Goal: Register for event/course

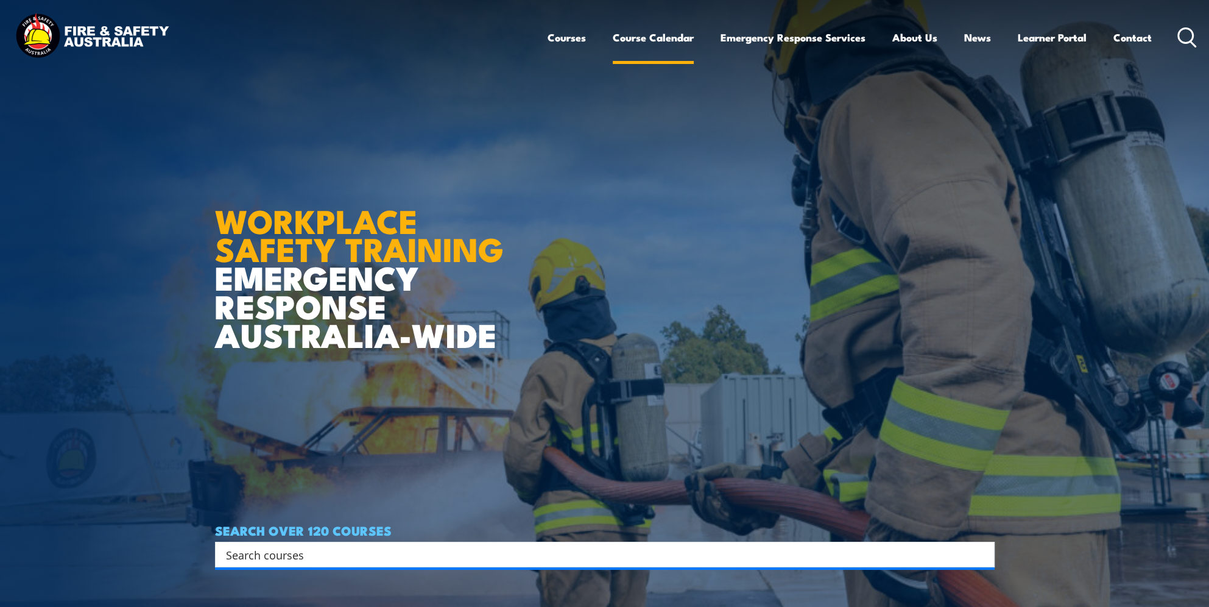
click at [640, 43] on link "Course Calendar" at bounding box center [653, 37] width 81 height 32
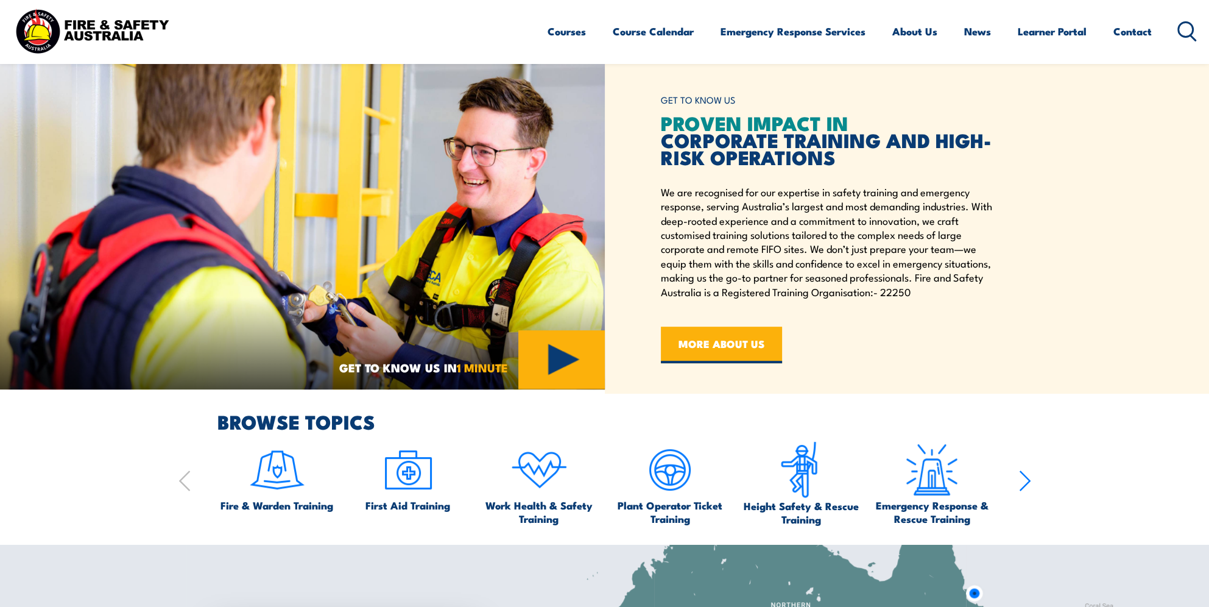
scroll to position [244, 0]
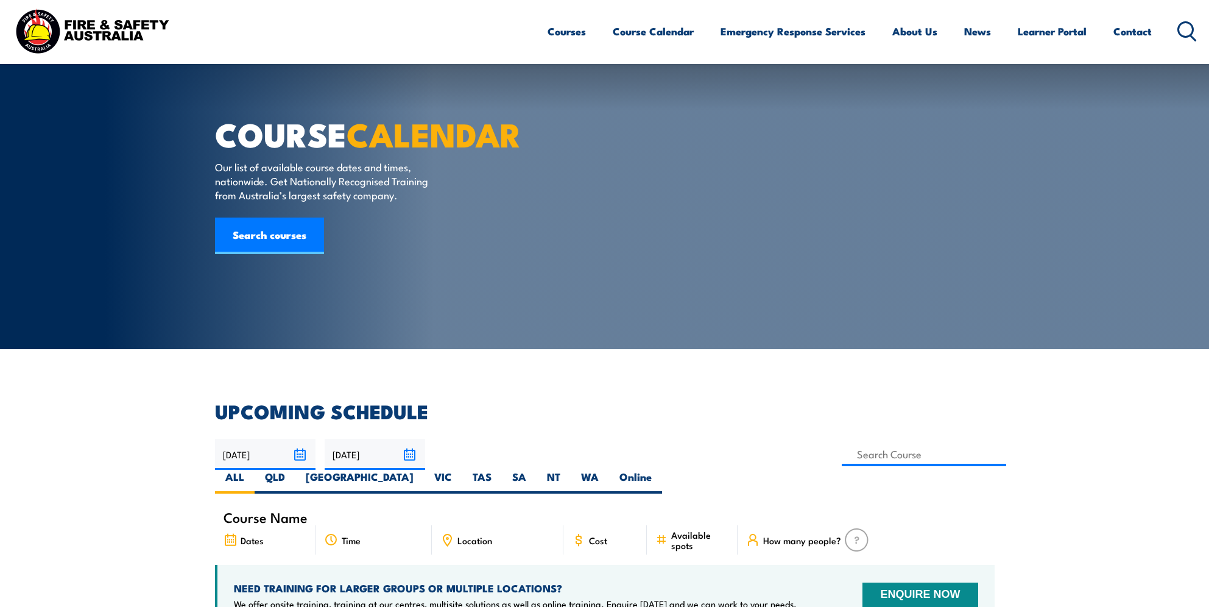
click at [295, 470] on label "QLD" at bounding box center [275, 482] width 41 height 24
click at [293, 470] on input "QLD" at bounding box center [289, 474] width 8 height 8
radio input "true"
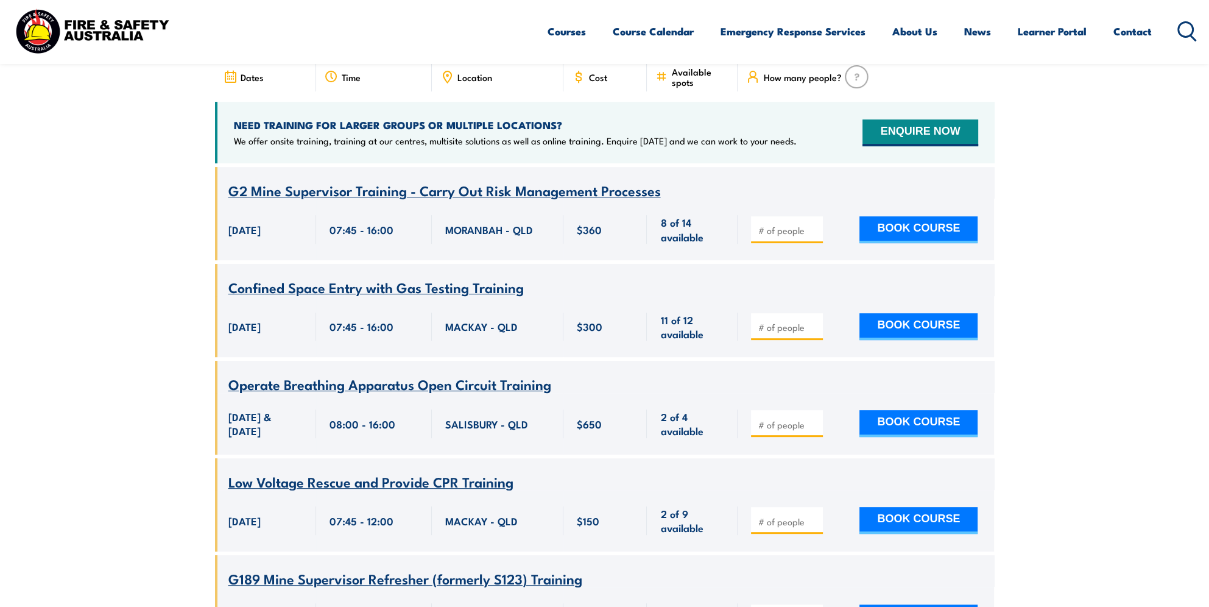
scroll to position [97, 0]
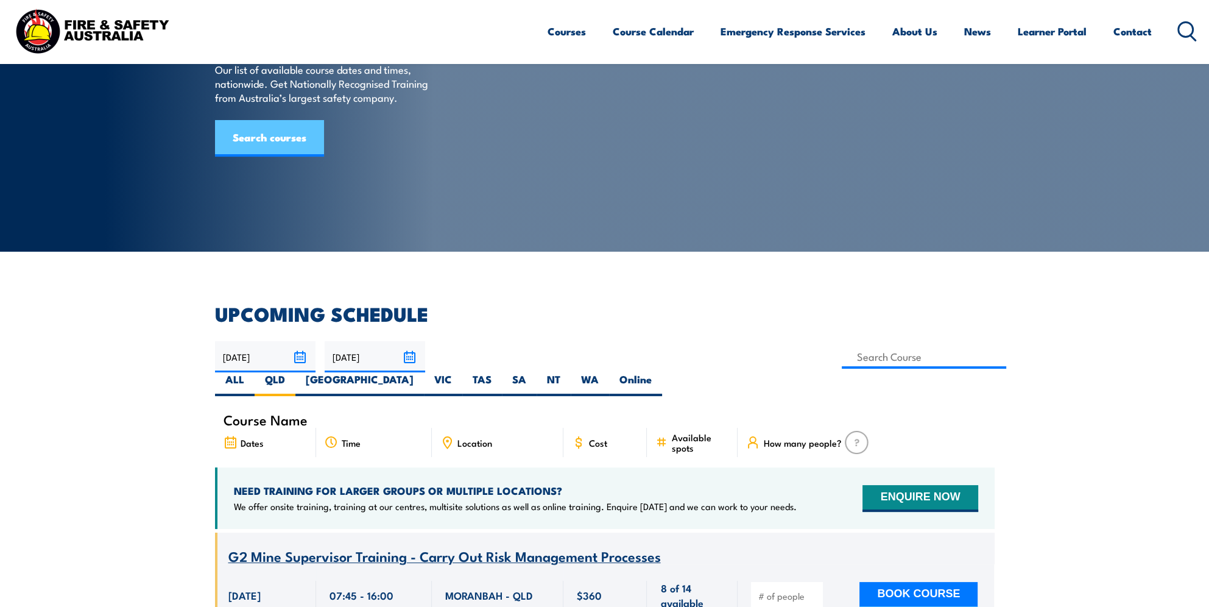
click at [276, 157] on link "Search courses" at bounding box center [269, 138] width 109 height 37
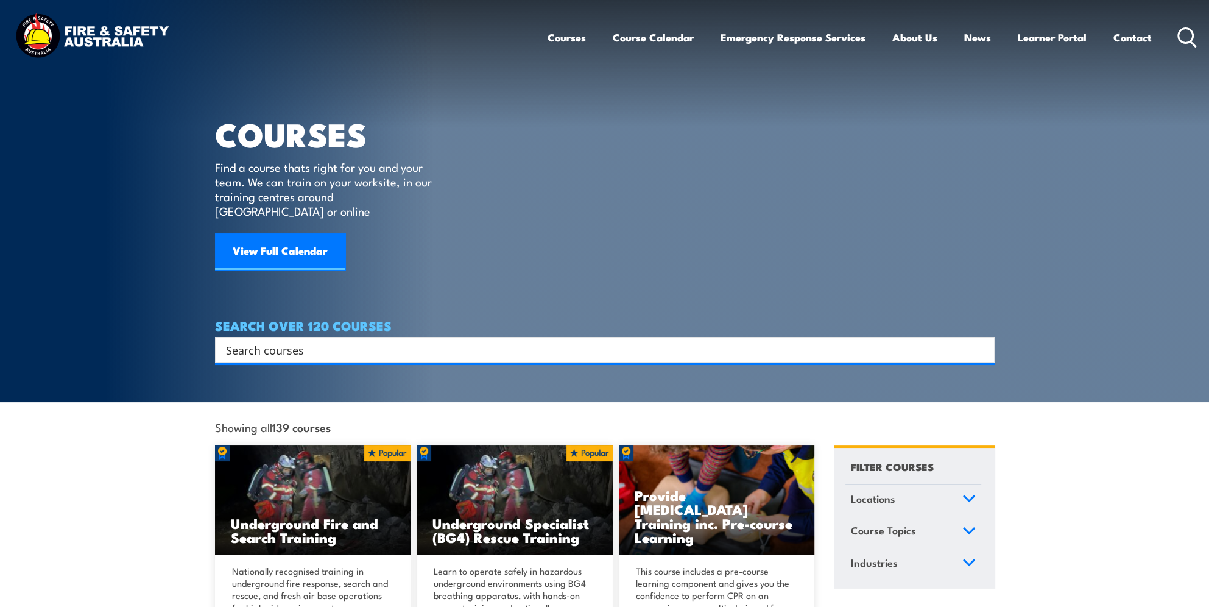
click at [290, 340] on input "Search input" at bounding box center [597, 349] width 742 height 18
type input "first aid"
click at [653, 33] on link "Course Calendar" at bounding box center [653, 37] width 81 height 32
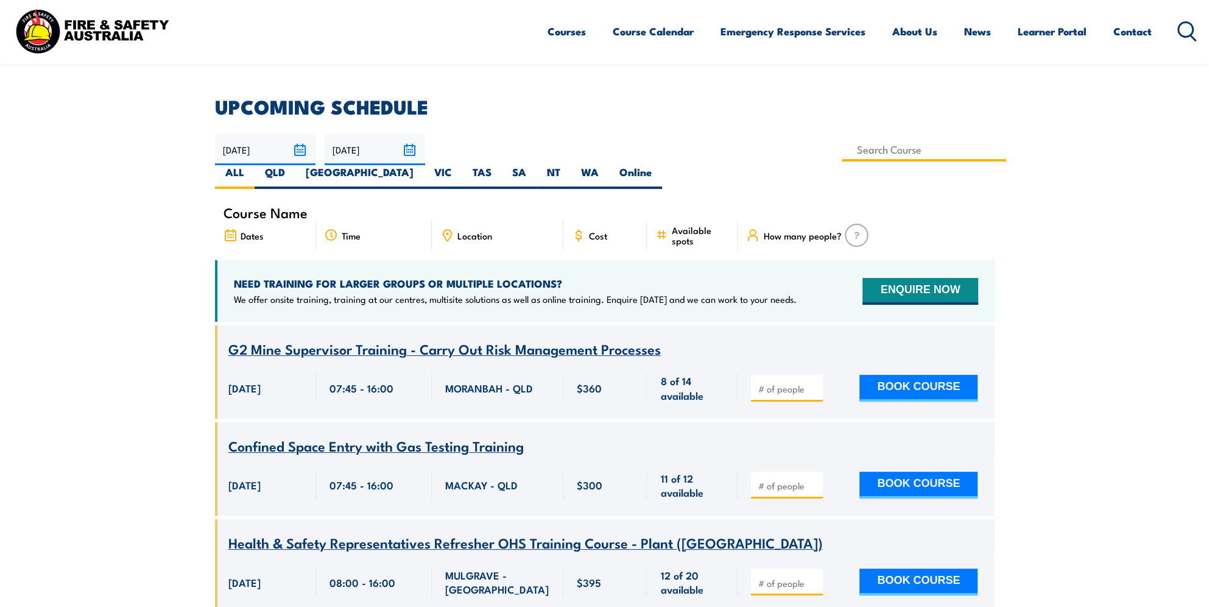
click at [842, 148] on input at bounding box center [924, 150] width 165 height 24
click at [475, 230] on span "Location" at bounding box center [474, 235] width 35 height 10
click at [295, 165] on label "QLD" at bounding box center [275, 177] width 41 height 24
click at [293, 165] on input "QLD" at bounding box center [289, 169] width 8 height 8
radio input "true"
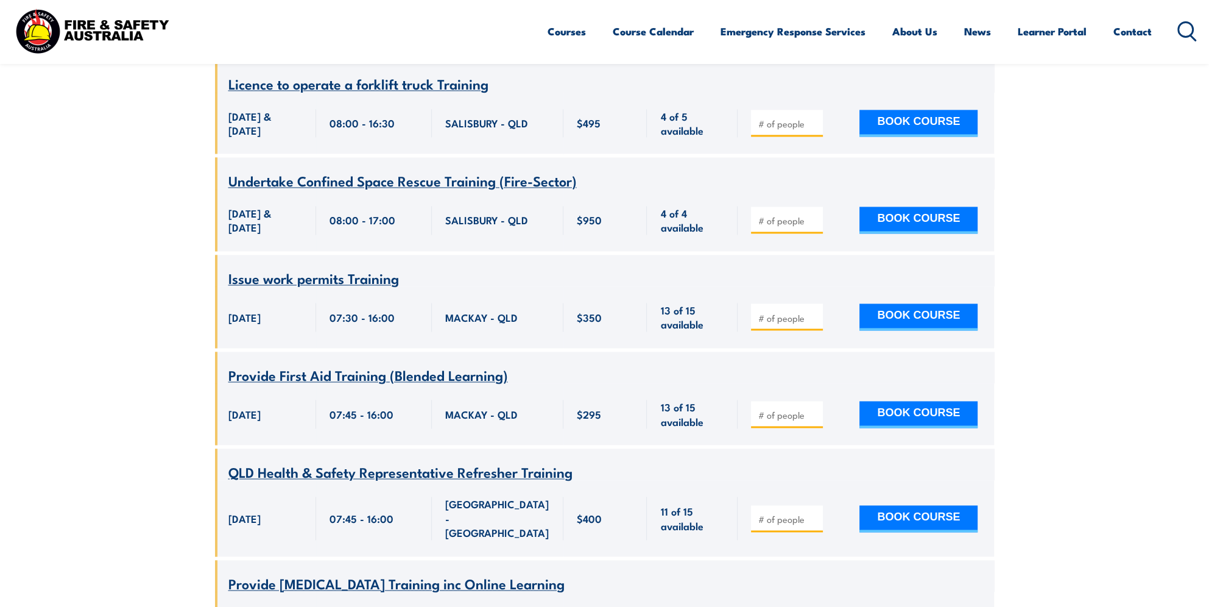
scroll to position [2472, 0]
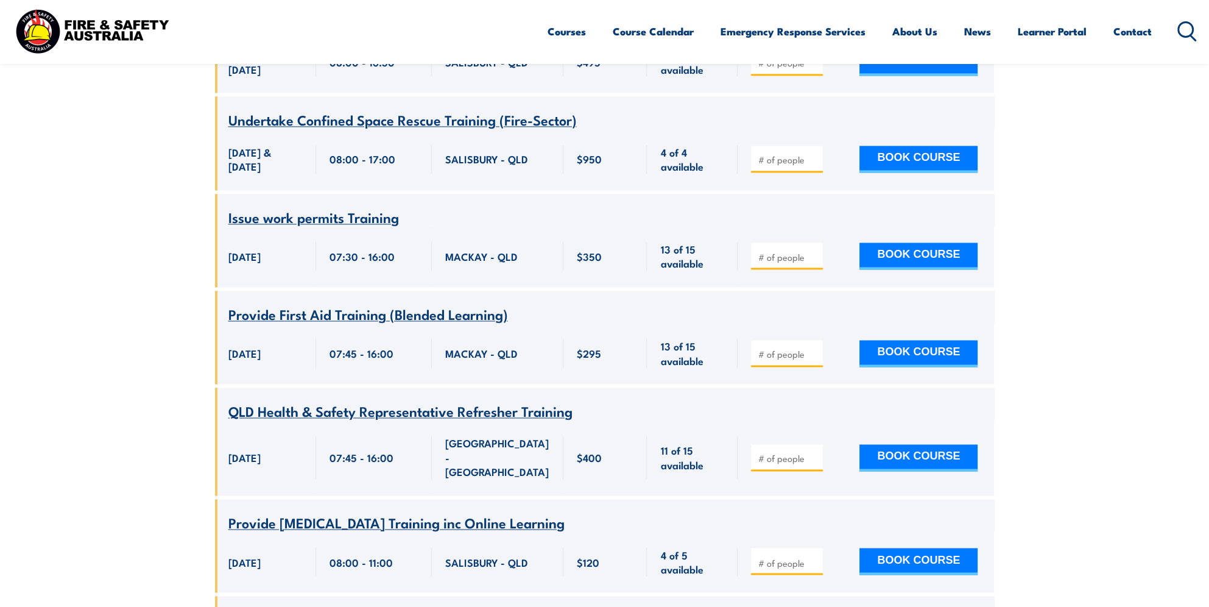
click at [317, 303] on span "Provide First Aid Training (Blended Learning)" at bounding box center [368, 313] width 280 height 21
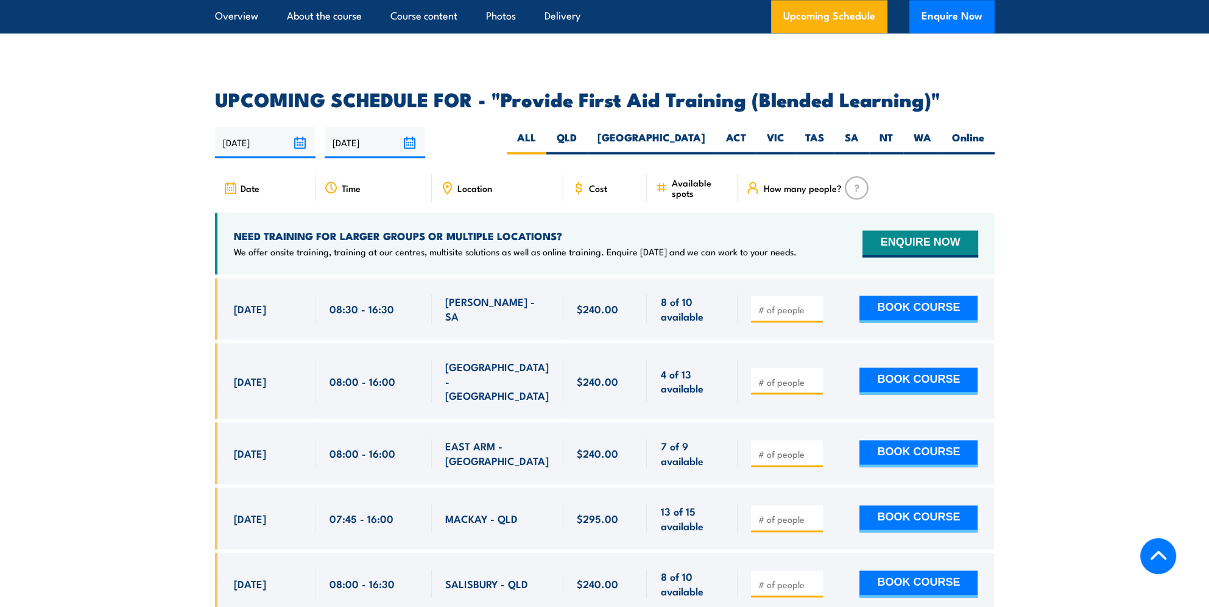
scroll to position [2375, 0]
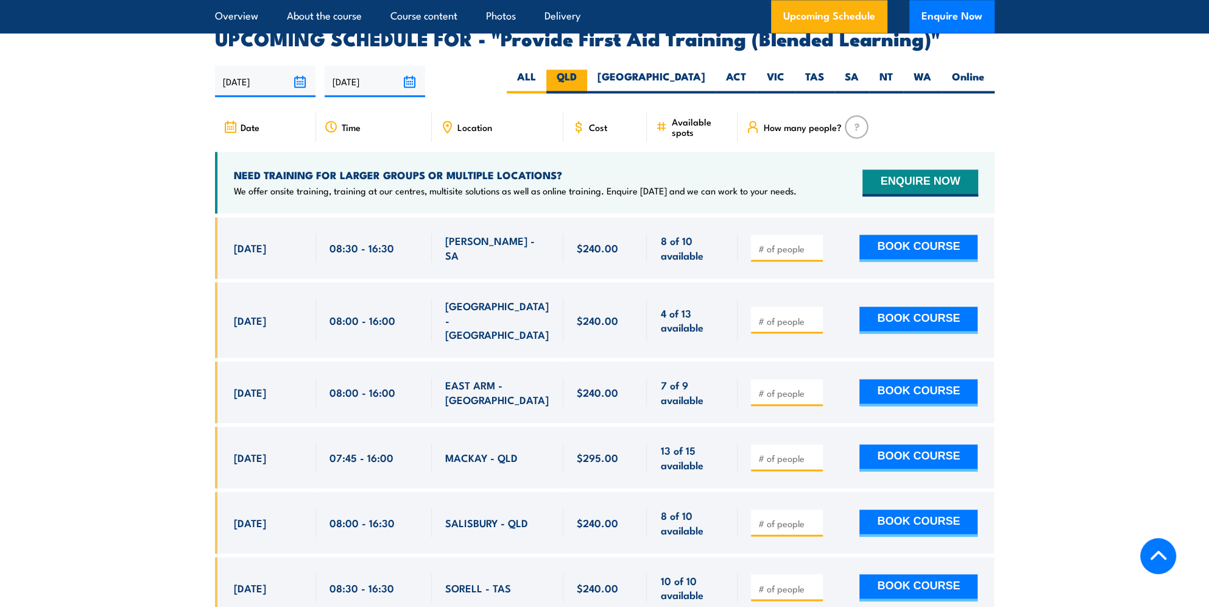
click at [587, 89] on label "QLD" at bounding box center [566, 81] width 41 height 24
click at [585, 77] on input "QLD" at bounding box center [581, 73] width 8 height 8
radio input "true"
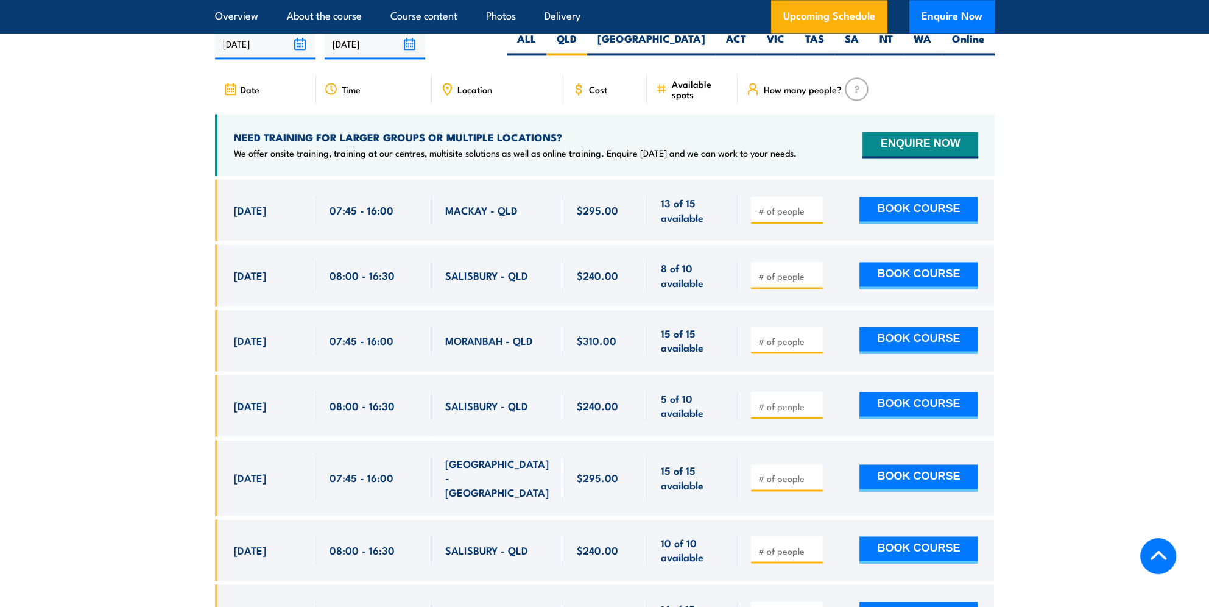
click at [474, 94] on span "Location" at bounding box center [474, 89] width 35 height 10
click at [447, 96] on icon at bounding box center [446, 88] width 13 height 13
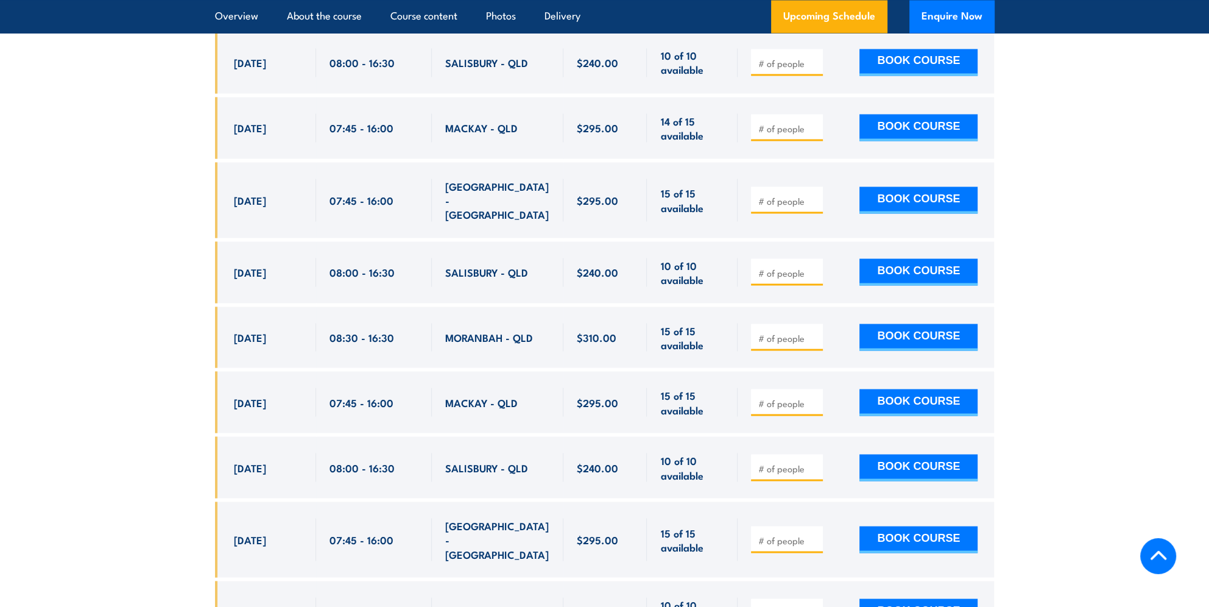
scroll to position [2961, 0]
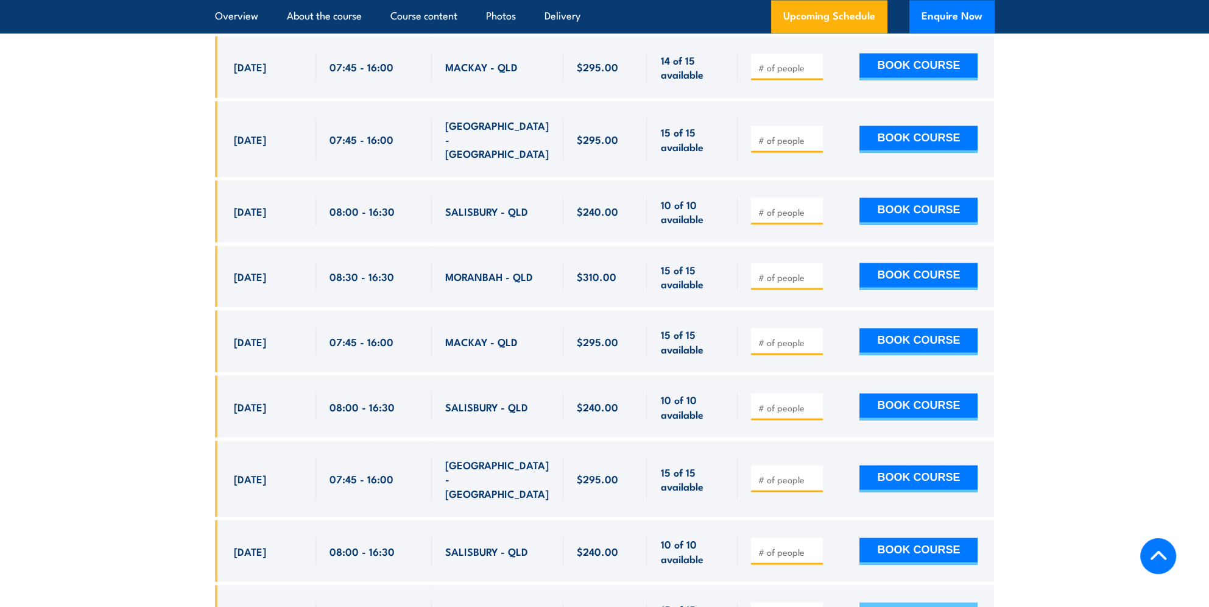
click at [903, 602] on button "BOOK COURSE" at bounding box center [918, 615] width 118 height 27
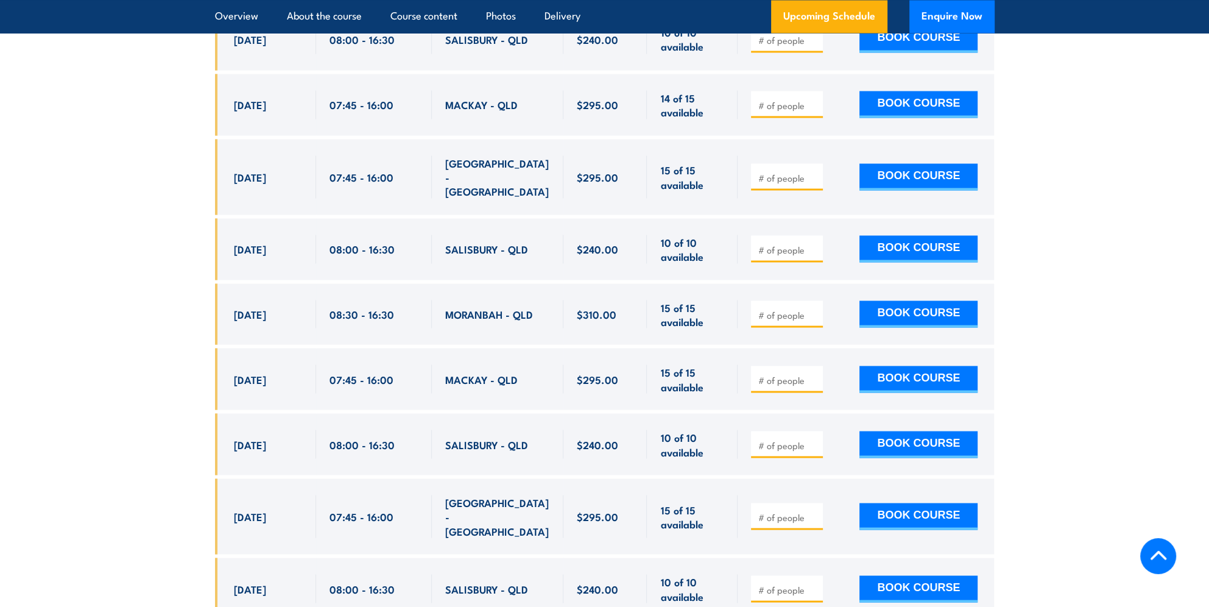
scroll to position [2984, 0]
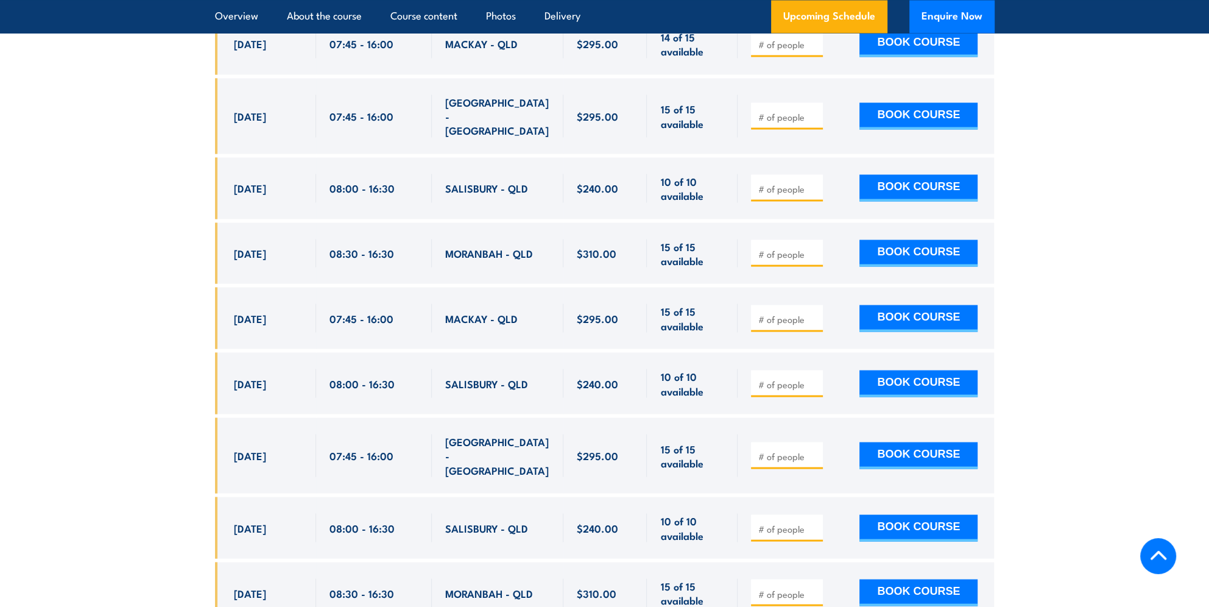
click at [1066, 270] on section "UPCOMING SCHEDULE FOR - "Provide First Aid Training (Blended Learning)" [DATE] …" at bounding box center [604, 265] width 1209 height 1690
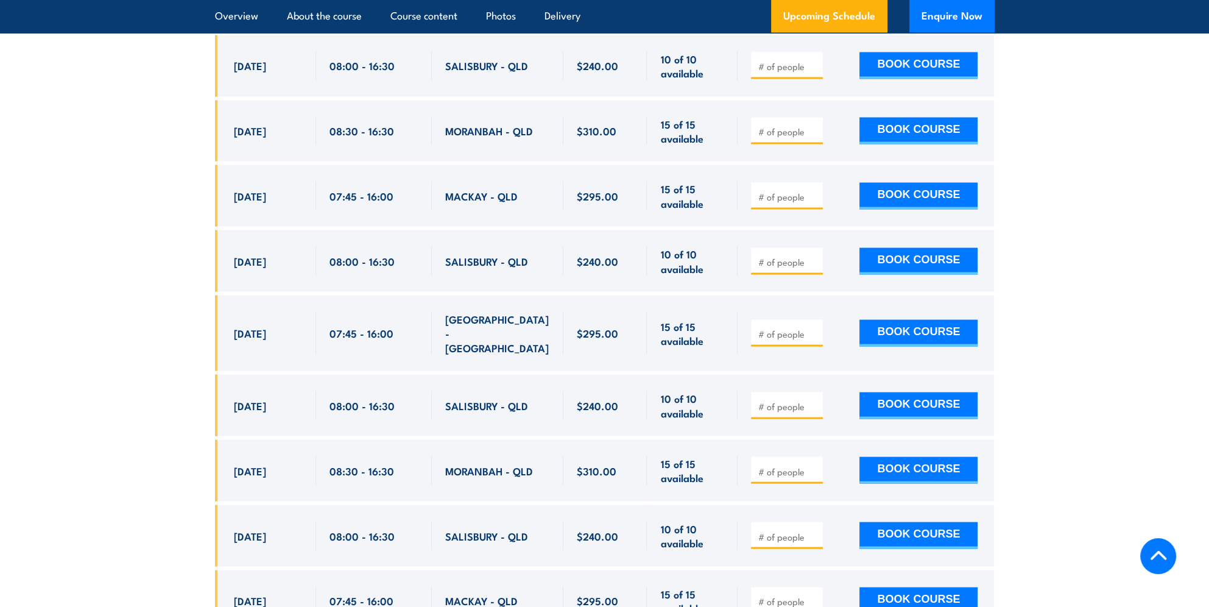
scroll to position [3227, 0]
